Goal: Task Accomplishment & Management: Complete application form

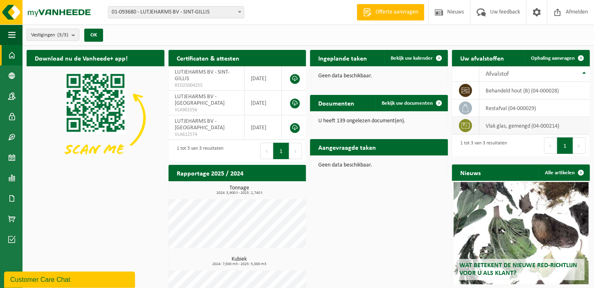
click at [509, 128] on td "vlak glas, gemengd (04-000214)" at bounding box center [534, 126] width 110 height 18
click at [559, 56] on span "Ophaling aanvragen" at bounding box center [553, 58] width 44 height 5
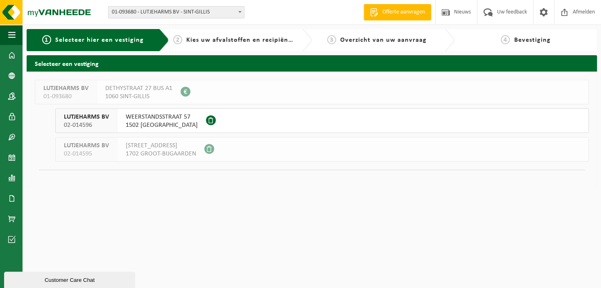
click at [168, 128] on span "1502 LEMBEEK" at bounding box center [162, 125] width 72 height 8
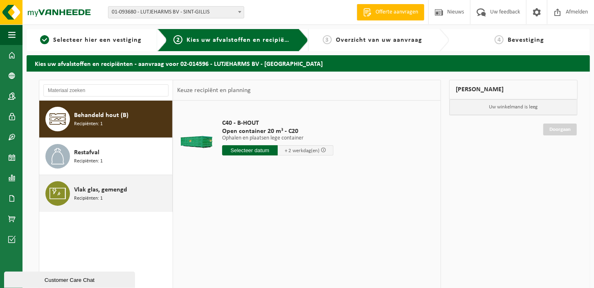
click at [113, 191] on span "Vlak glas, gemengd" at bounding box center [100, 190] width 53 height 10
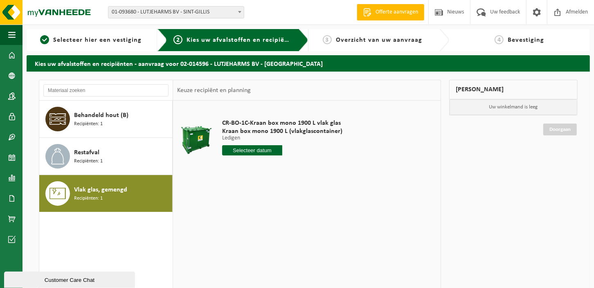
click at [268, 151] on input "text" at bounding box center [252, 150] width 60 height 10
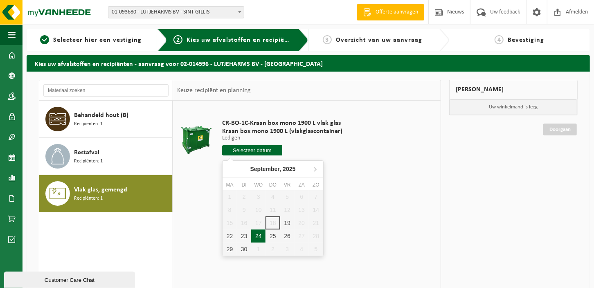
click at [257, 236] on div "24" at bounding box center [258, 236] width 14 height 13
type input "Van 2025-09-24"
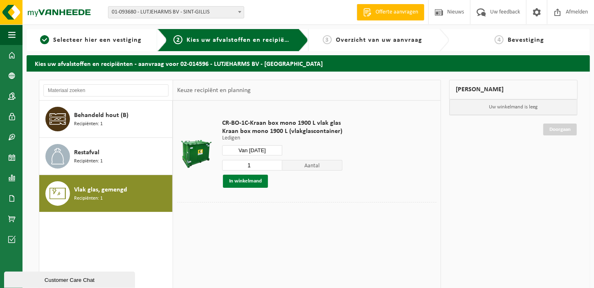
click at [248, 179] on button "In winkelmand" at bounding box center [245, 181] width 45 height 13
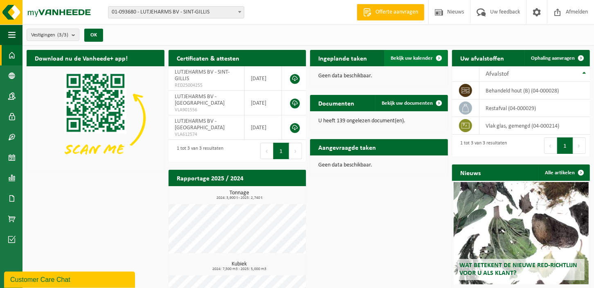
click at [421, 59] on span "Bekijk uw kalender" at bounding box center [412, 58] width 42 height 5
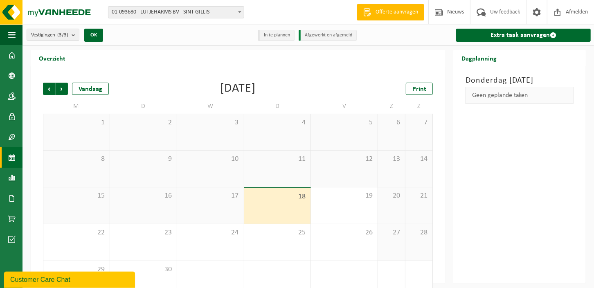
scroll to position [18, 0]
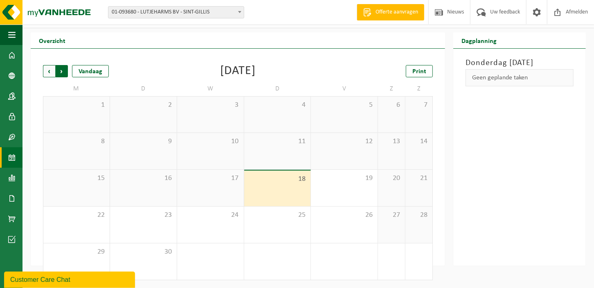
click at [51, 73] on span "Vorige" at bounding box center [49, 71] width 12 height 12
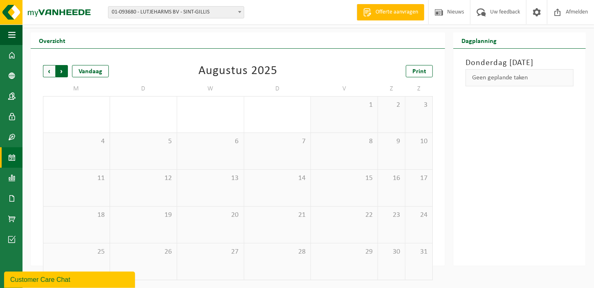
click at [50, 72] on span "Vorige" at bounding box center [49, 71] width 12 height 12
click at [233, 124] on div "2" at bounding box center [235, 123] width 10 height 11
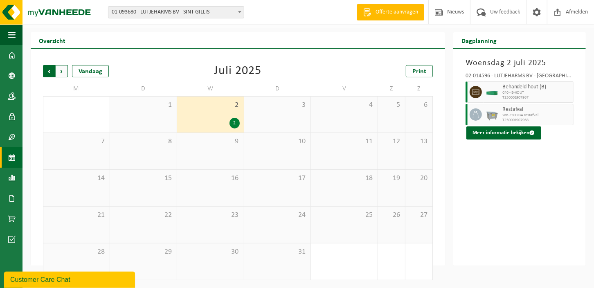
click at [64, 70] on span "Volgende" at bounding box center [62, 71] width 12 height 12
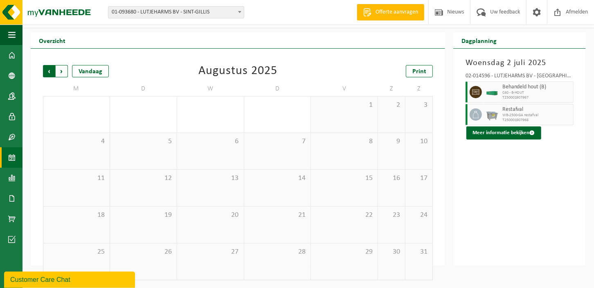
click at [61, 70] on span "Volgende" at bounding box center [62, 71] width 12 height 12
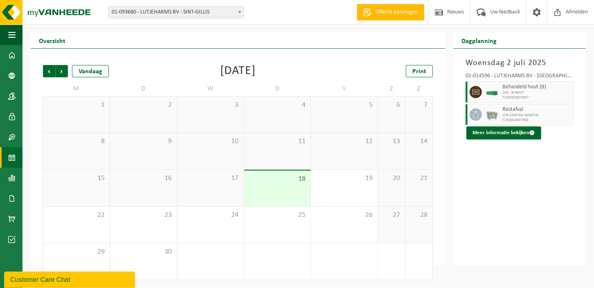
click at [286, 195] on div "18" at bounding box center [277, 189] width 67 height 36
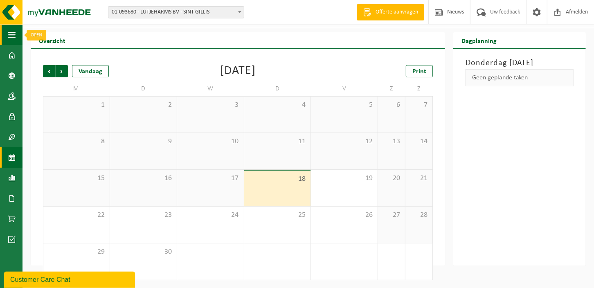
click at [14, 37] on span "button" at bounding box center [11, 35] width 7 height 20
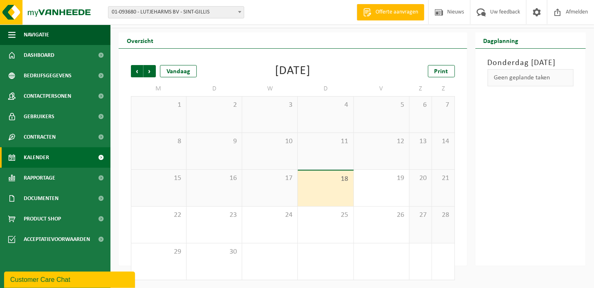
click at [40, 157] on span "Kalender" at bounding box center [36, 157] width 25 height 20
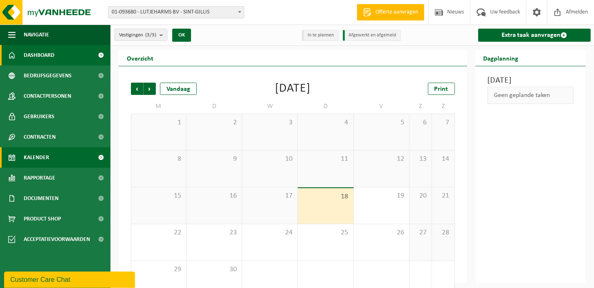
click at [62, 53] on link "Dashboard" at bounding box center [55, 55] width 110 height 20
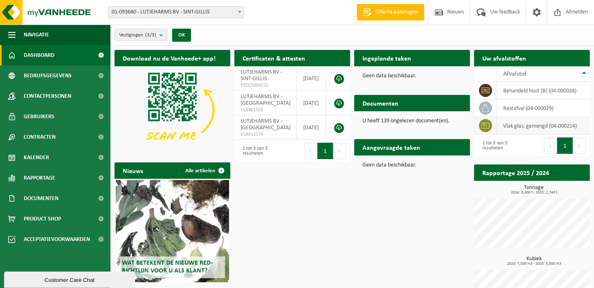
click at [522, 125] on td "vlak glas, gemengd (04-000214)" at bounding box center [543, 126] width 93 height 18
click at [9, 34] on span "button" at bounding box center [11, 35] width 7 height 20
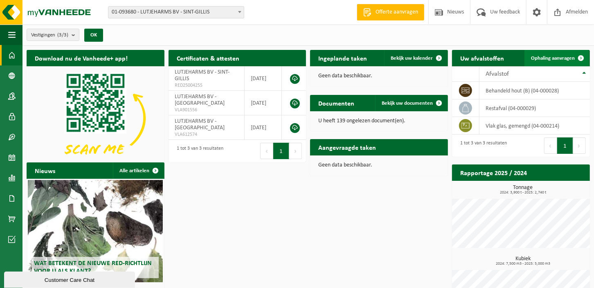
click at [562, 57] on span "Ophaling aanvragen" at bounding box center [553, 58] width 44 height 5
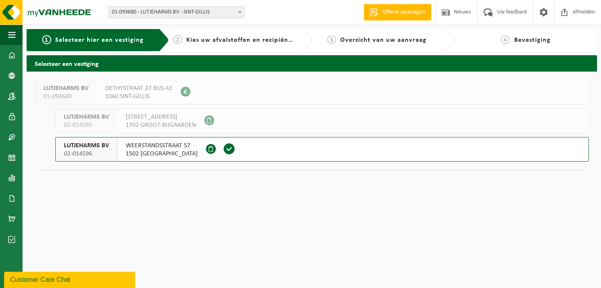
click at [168, 152] on span "1502 [GEOGRAPHIC_DATA]" at bounding box center [162, 154] width 72 height 8
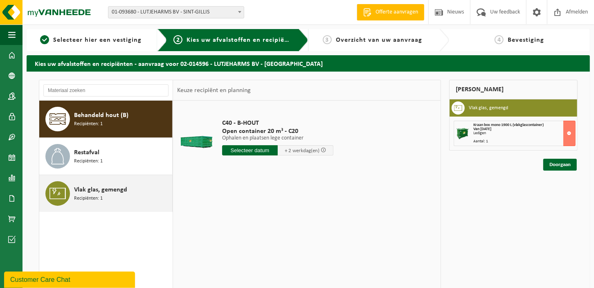
click at [108, 189] on span "Vlak glas, gemengd" at bounding box center [100, 190] width 53 height 10
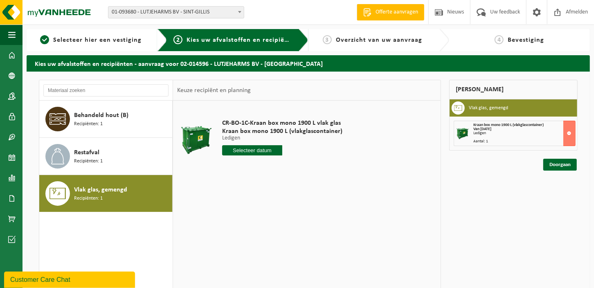
click at [254, 150] on input "text" at bounding box center [252, 150] width 60 height 10
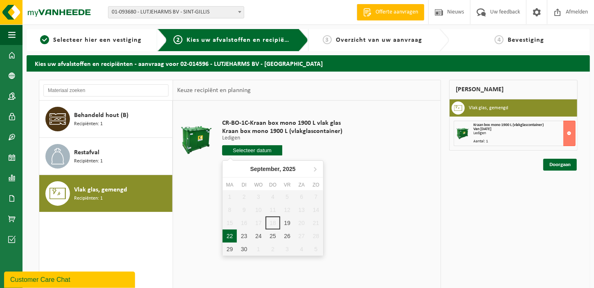
click at [231, 236] on div "22" at bounding box center [230, 236] width 14 height 13
type input "Van 2025-09-22"
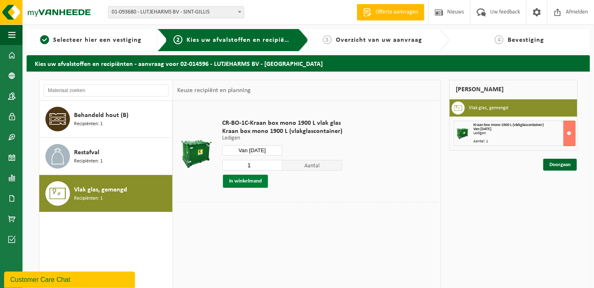
click at [252, 179] on button "In winkelmand" at bounding box center [245, 181] width 45 height 13
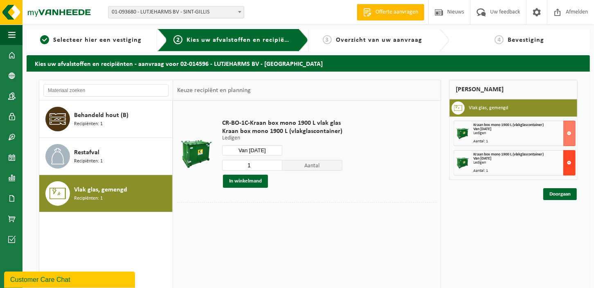
click at [570, 161] on button at bounding box center [569, 162] width 12 height 25
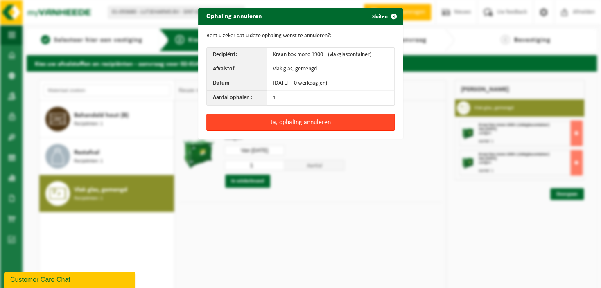
click at [306, 121] on button "Ja, ophaling annuleren" at bounding box center [300, 122] width 188 height 17
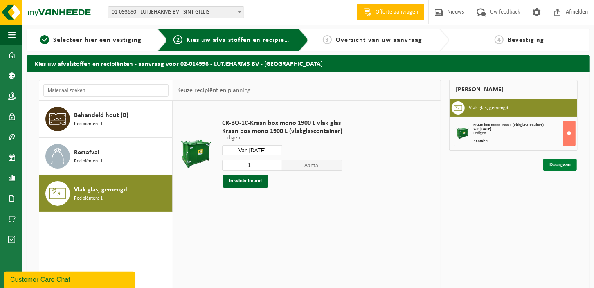
click at [560, 162] on link "Doorgaan" at bounding box center [560, 165] width 34 height 12
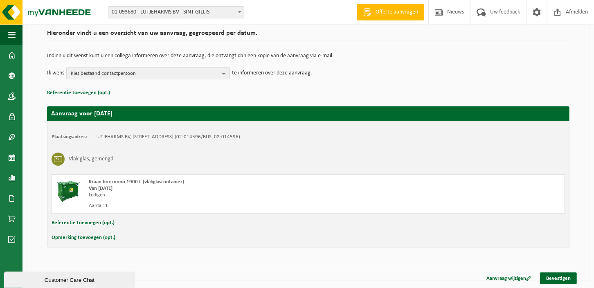
scroll to position [21, 0]
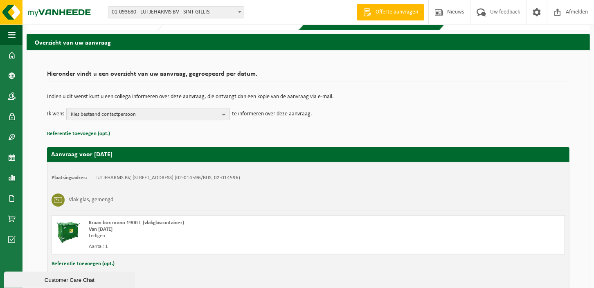
click at [163, 115] on span "Kies bestaand contactpersoon" at bounding box center [145, 114] width 148 height 12
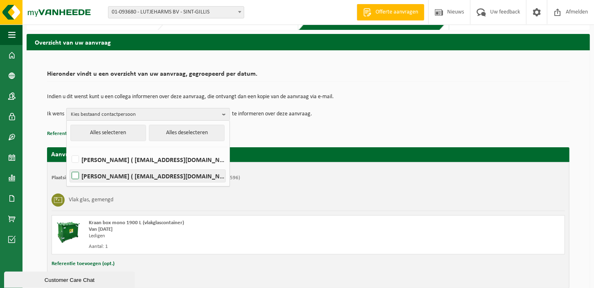
click at [128, 174] on label "May Rodenburg ( may@lutjeharms.be )" at bounding box center [147, 176] width 155 height 12
click at [69, 166] on input "May Rodenburg ( may@lutjeharms.be )" at bounding box center [68, 165] width 0 height 0
checkbox input "true"
click at [418, 115] on td "Ik wens May Rodenburg Alles selecteren Alles deselecteren HENDRIK LUTJEHARMS ( …" at bounding box center [308, 114] width 522 height 12
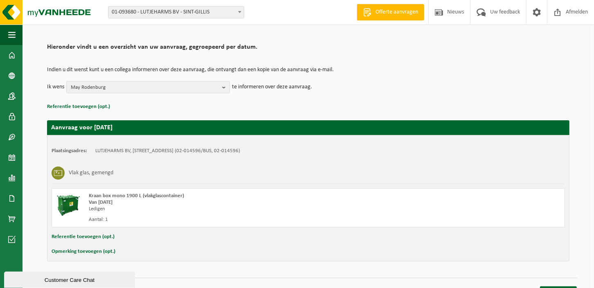
scroll to position [62, 0]
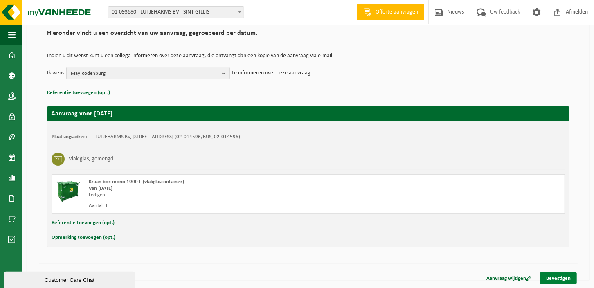
click at [563, 275] on link "Bevestigen" at bounding box center [558, 278] width 37 height 12
